Goal: Task Accomplishment & Management: Use online tool/utility

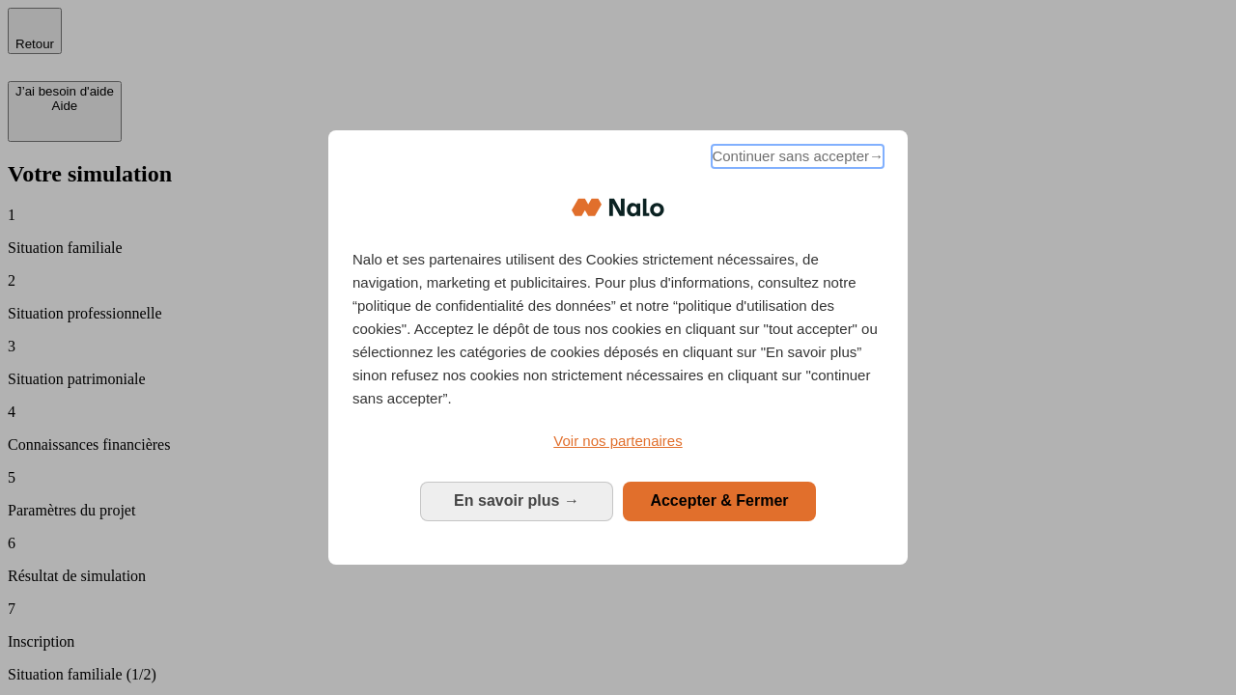
click at [796, 159] on span "Continuer sans accepter →" at bounding box center [798, 156] width 172 height 23
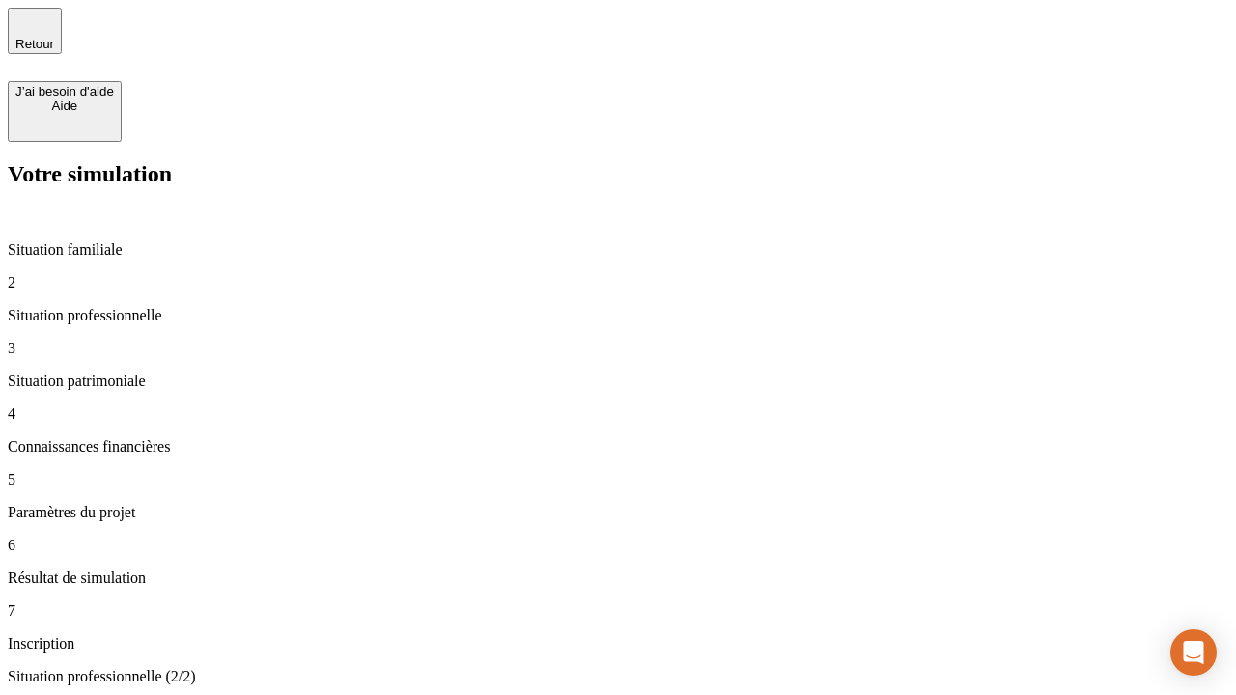
type input "70 000"
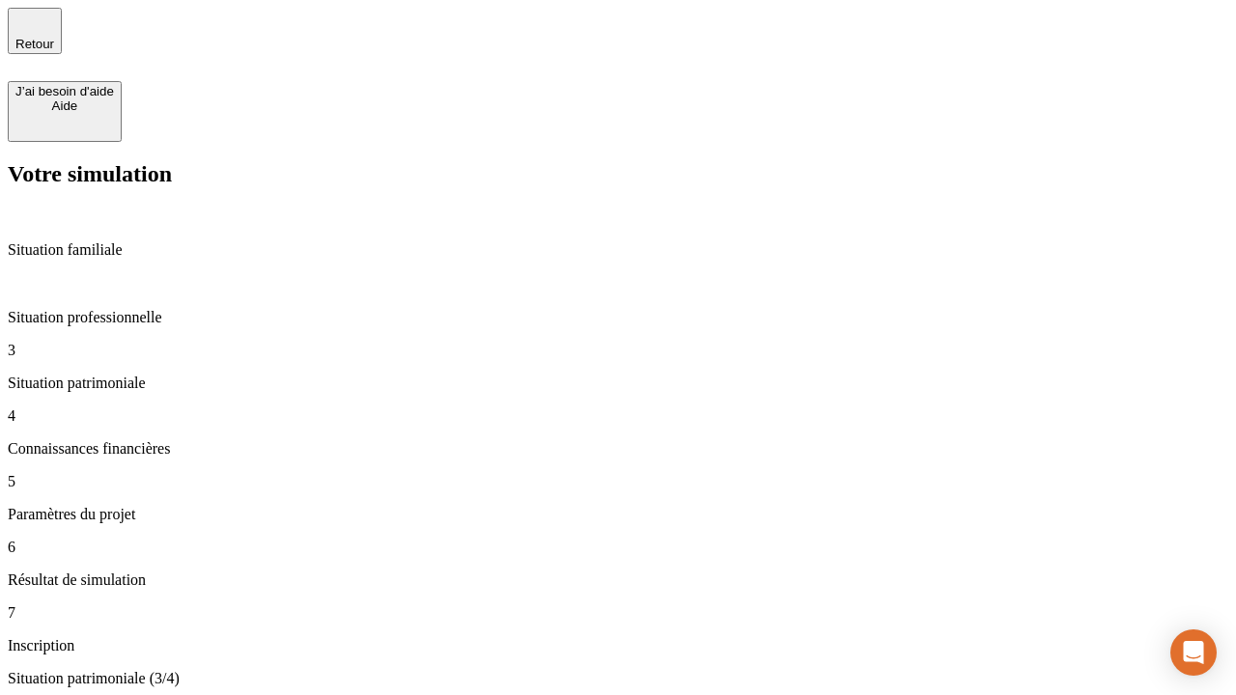
type input "800"
type input "6"
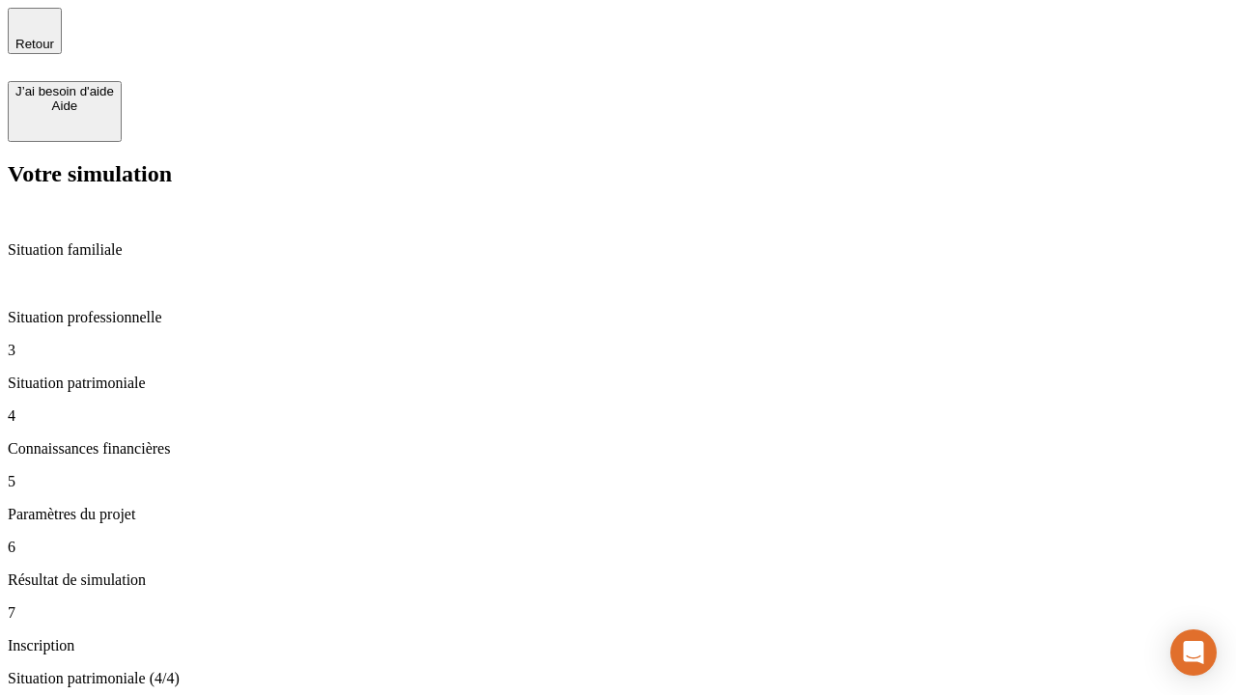
type input "400"
type input "3"
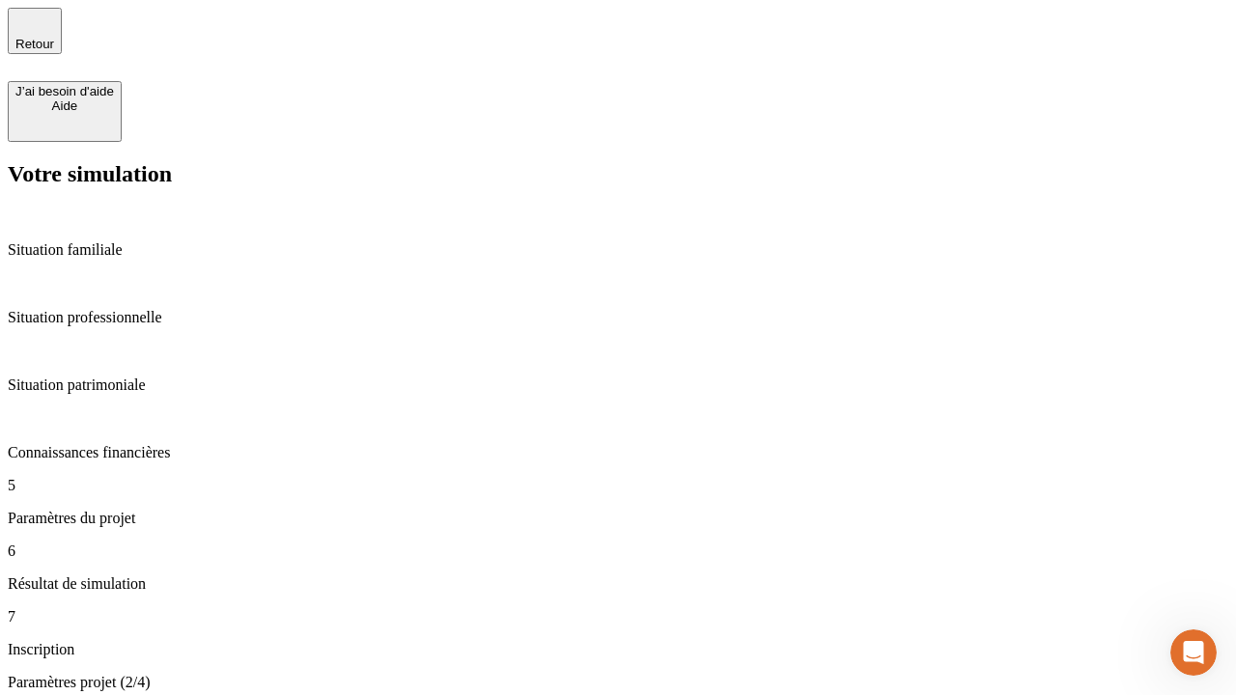
type input "35"
type input "500"
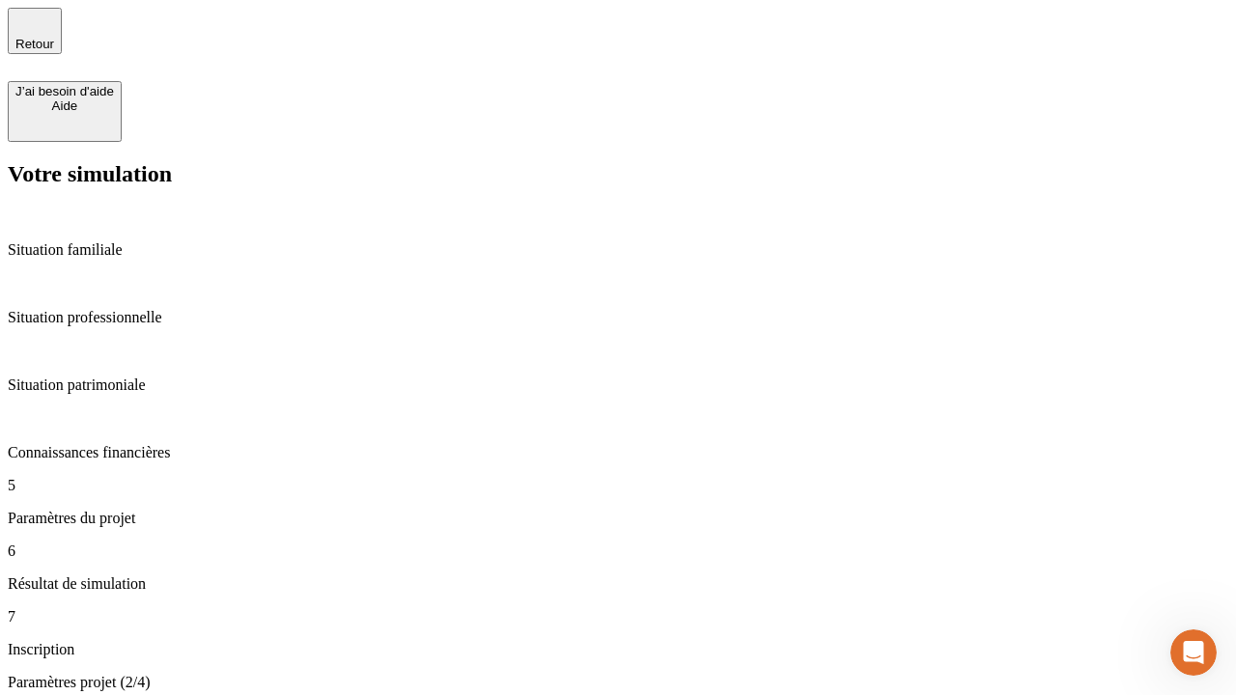
type input "640"
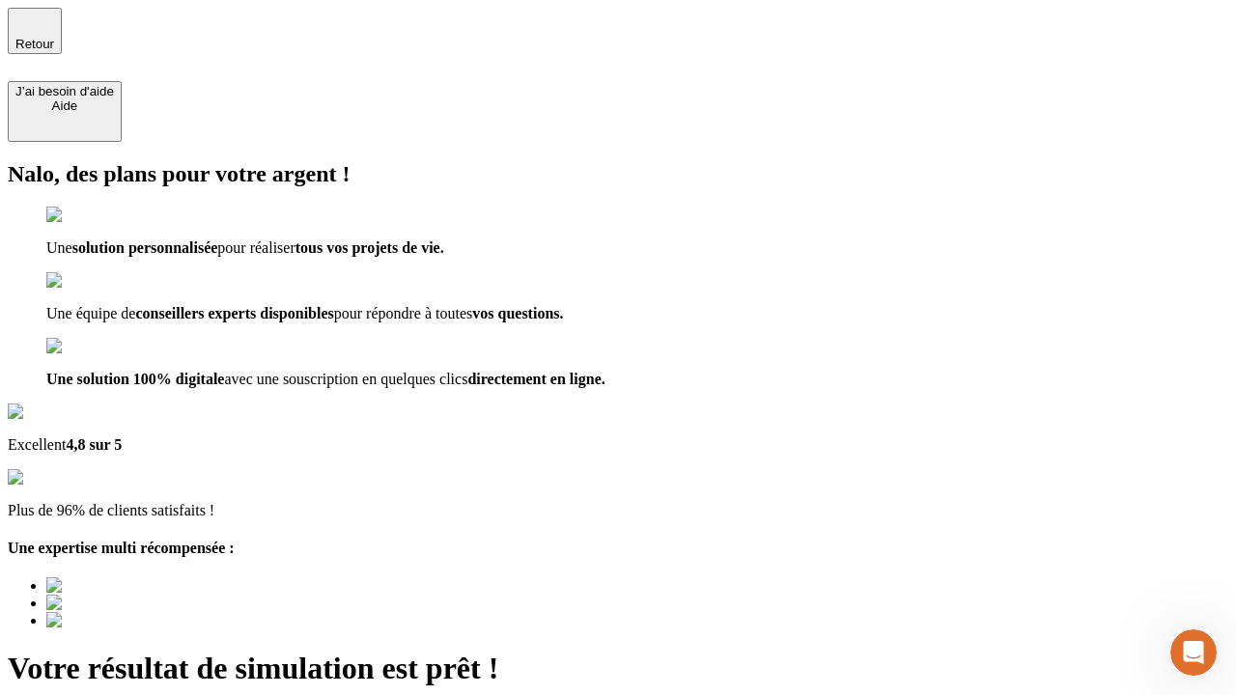
type input "[EMAIL_ADDRESS][DOMAIN_NAME]"
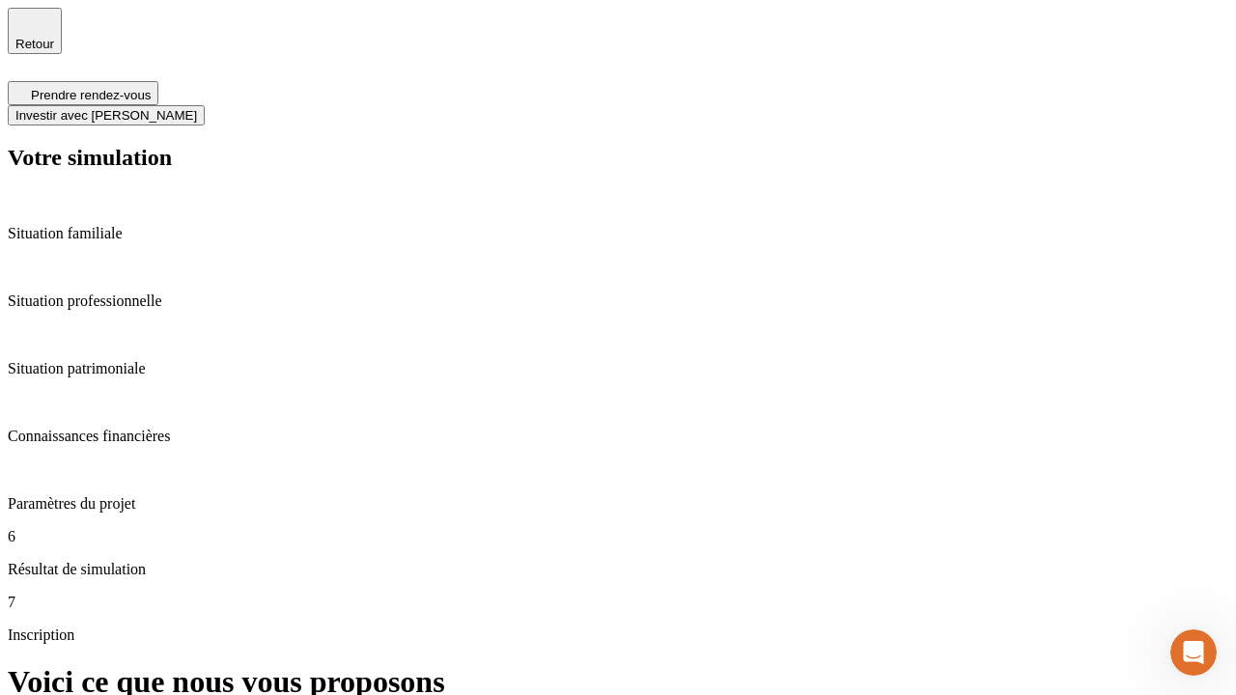
click at [197, 108] on span "Investir avec [PERSON_NAME]" at bounding box center [106, 115] width 182 height 14
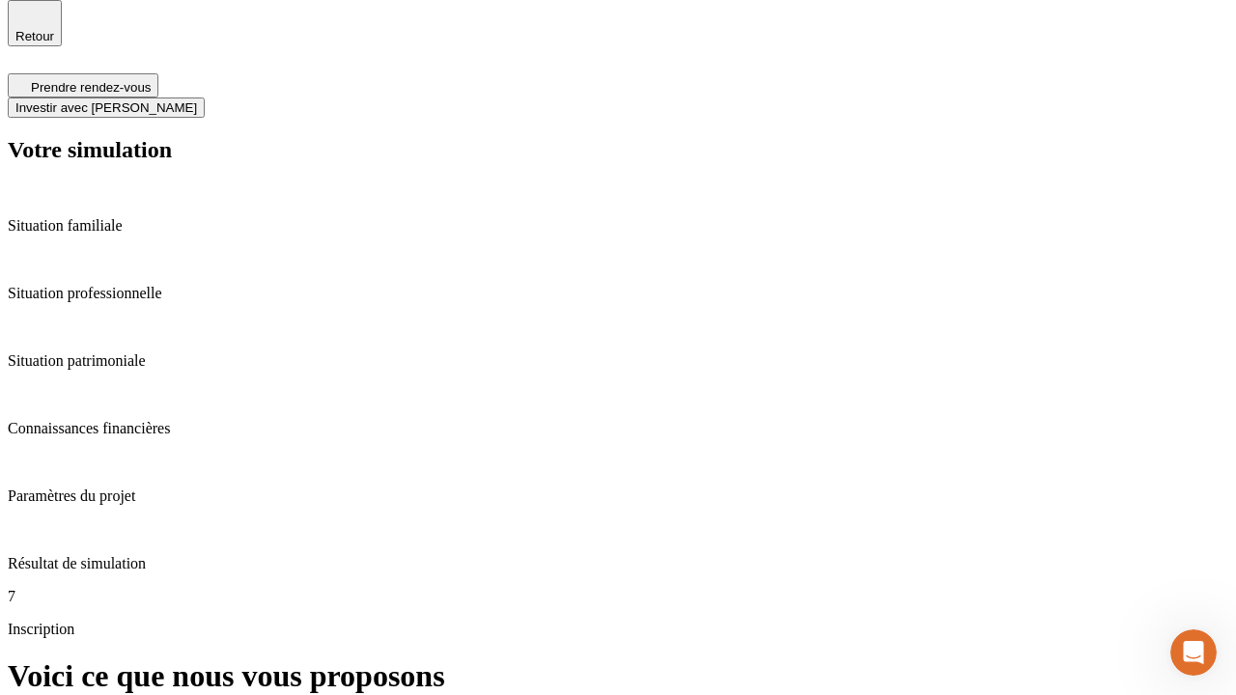
scroll to position [6, 0]
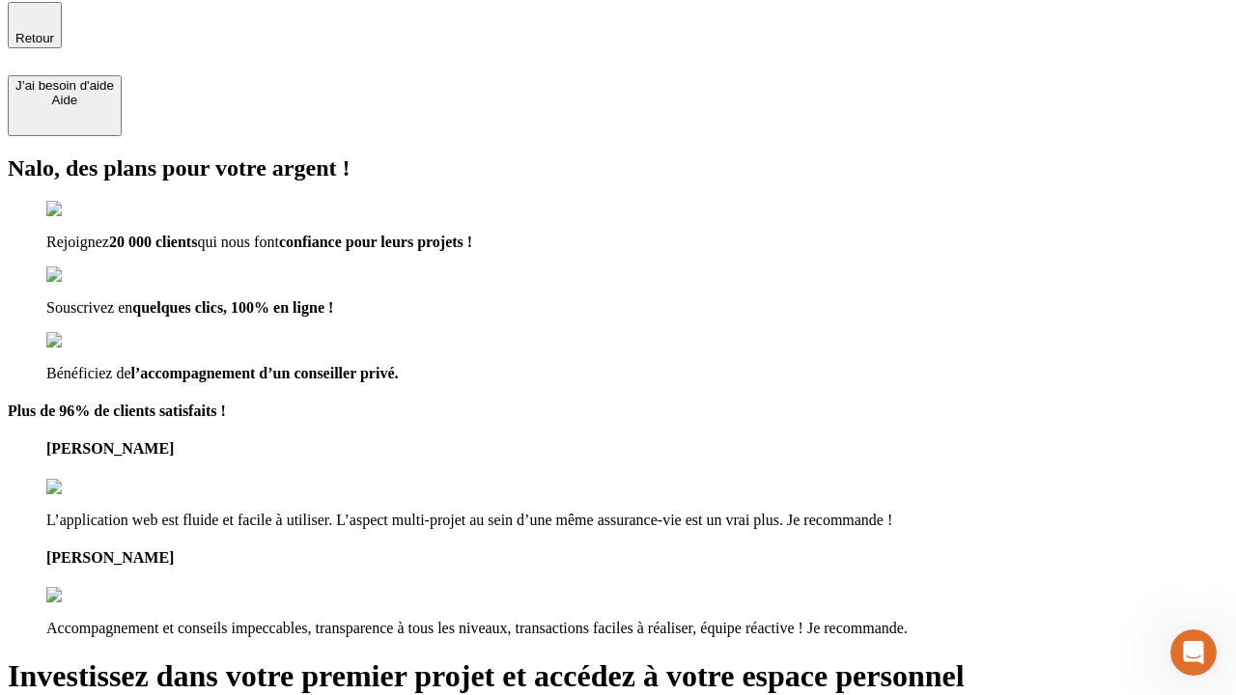
type input "[PERSON_NAME][EMAIL_ADDRESS][DOMAIN_NAME]"
